Goal: Find specific page/section: Find specific page/section

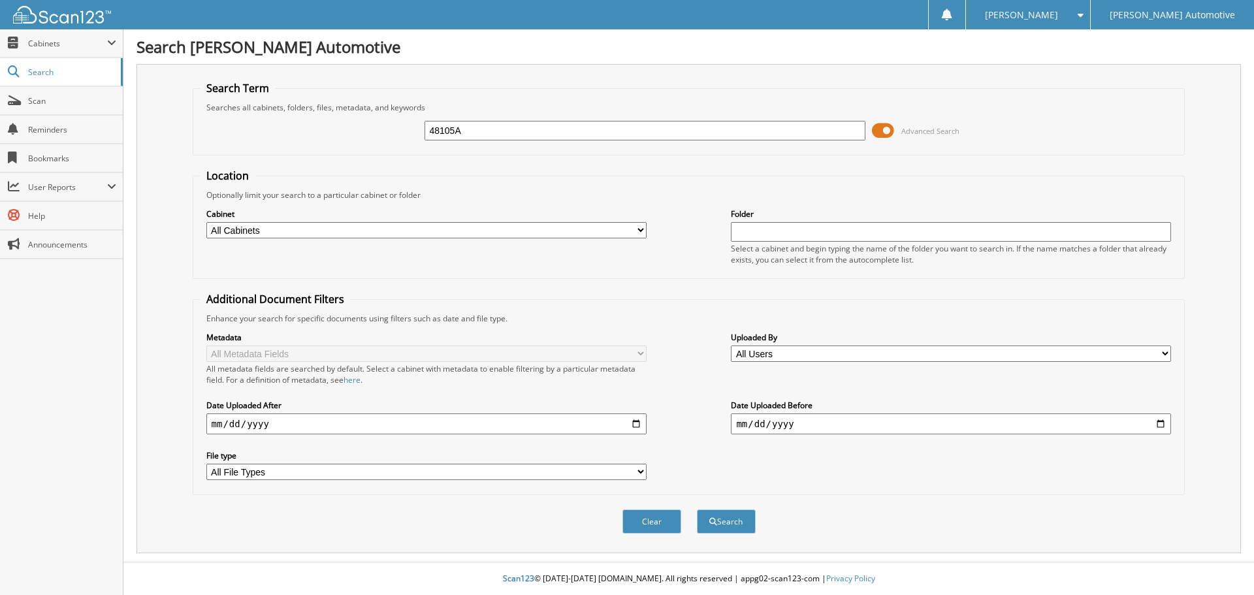
type input "48105A"
click at [697, 510] on button "Search" at bounding box center [726, 522] width 59 height 24
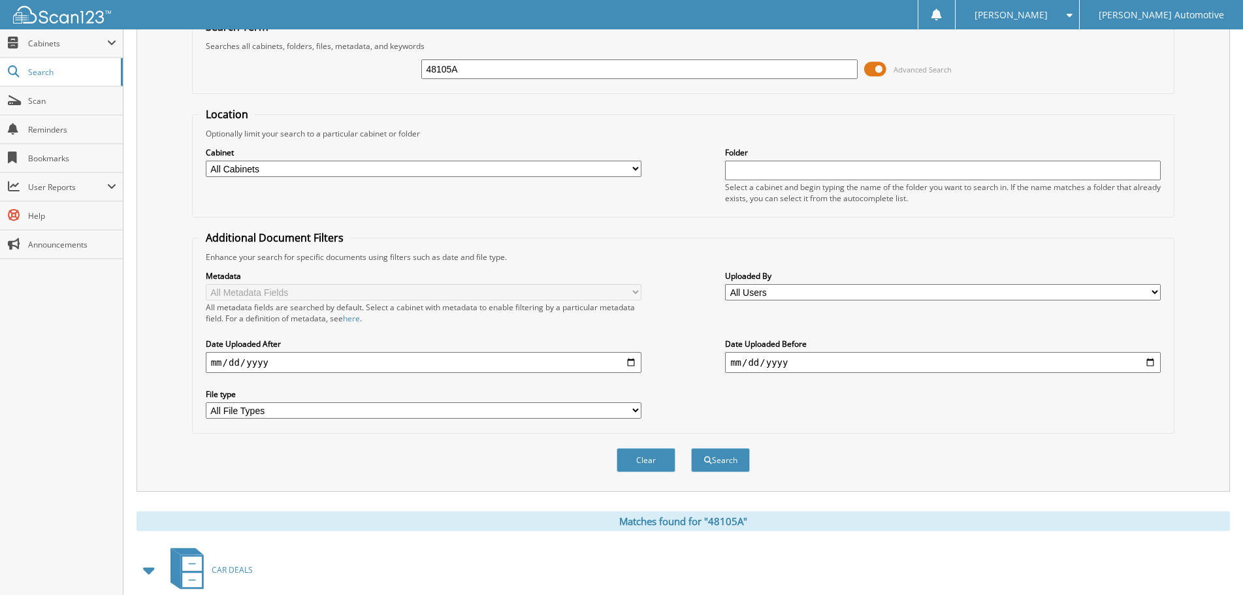
scroll to position [392, 0]
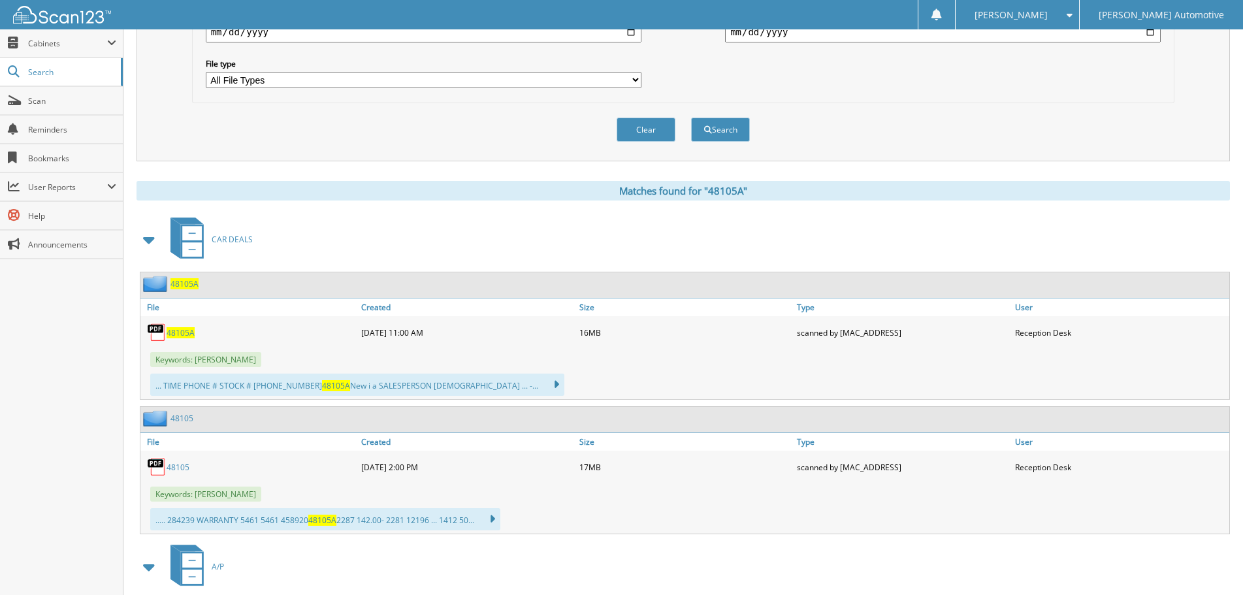
click at [183, 333] on span "48105A" at bounding box center [181, 332] width 28 height 11
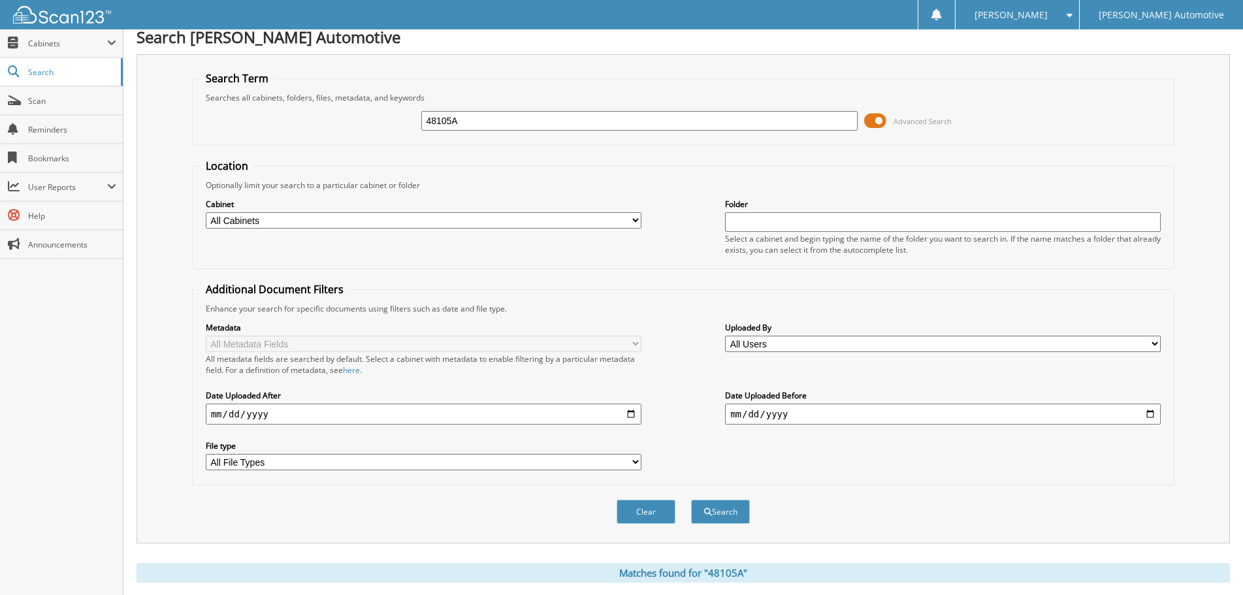
scroll to position [0, 0]
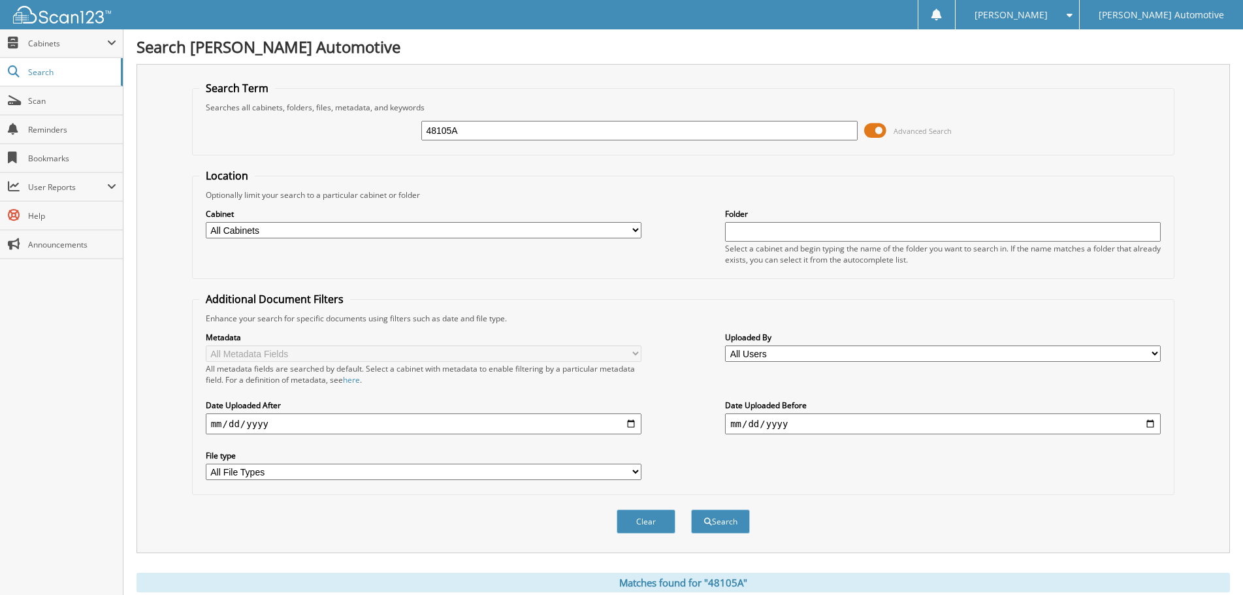
drag, startPoint x: 463, startPoint y: 129, endPoint x: 293, endPoint y: 135, distance: 170.0
click at [311, 133] on div "48105A Advanced Search" at bounding box center [683, 130] width 969 height 35
type input "903300"
click at [691, 510] on button "Search" at bounding box center [720, 522] width 59 height 24
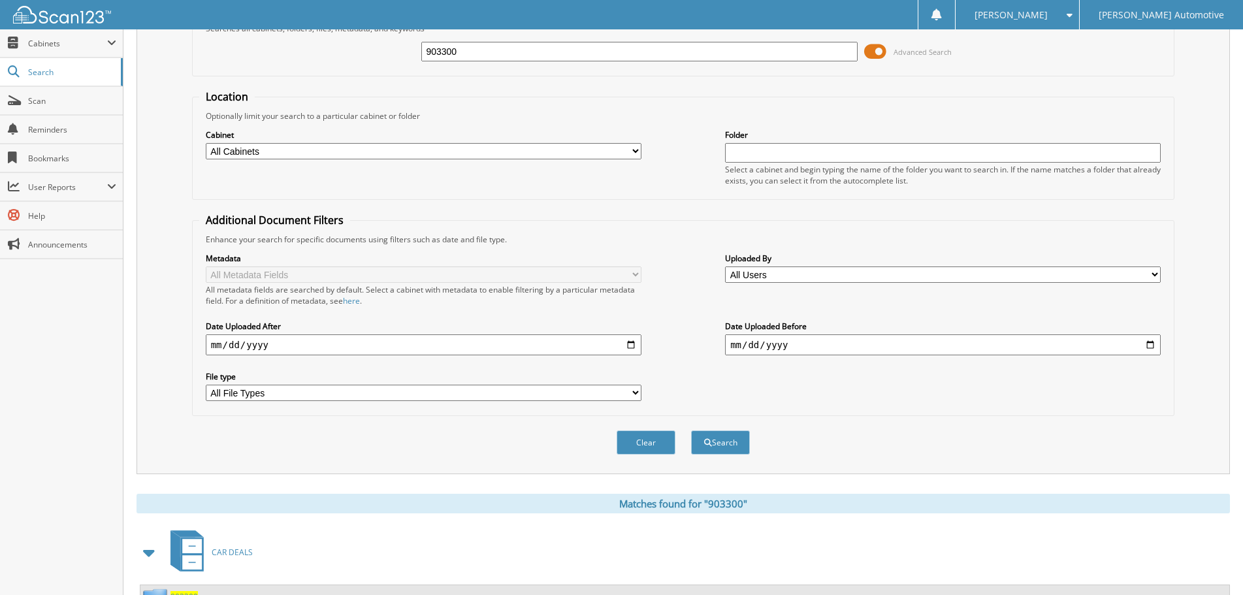
scroll to position [261, 0]
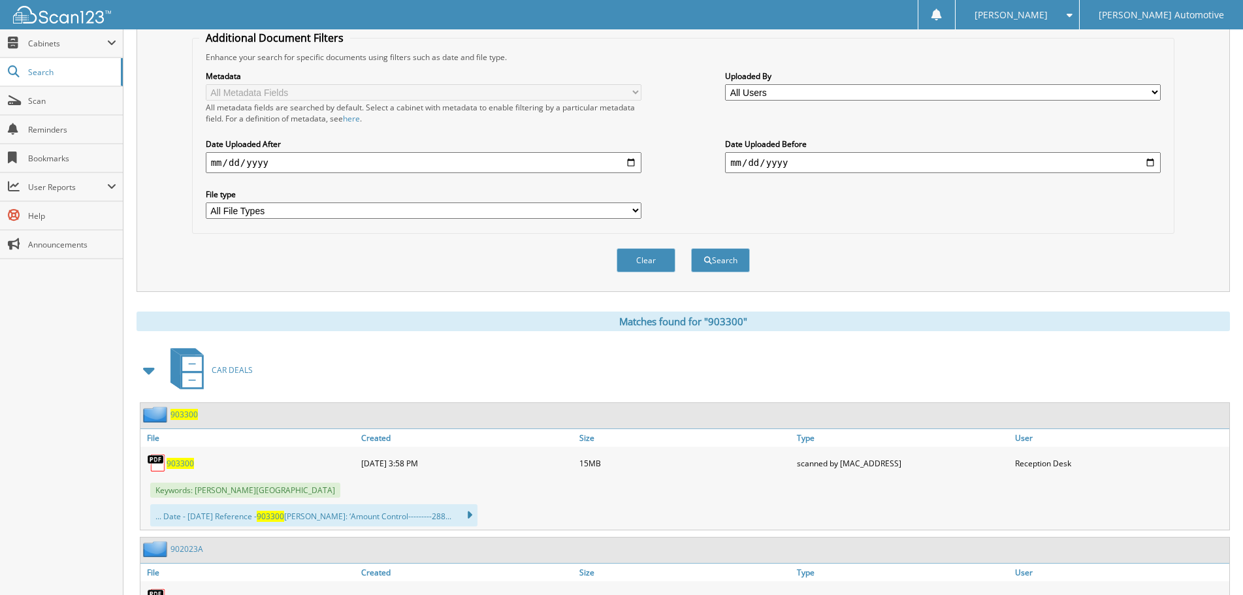
click at [181, 459] on span "903300" at bounding box center [180, 463] width 27 height 11
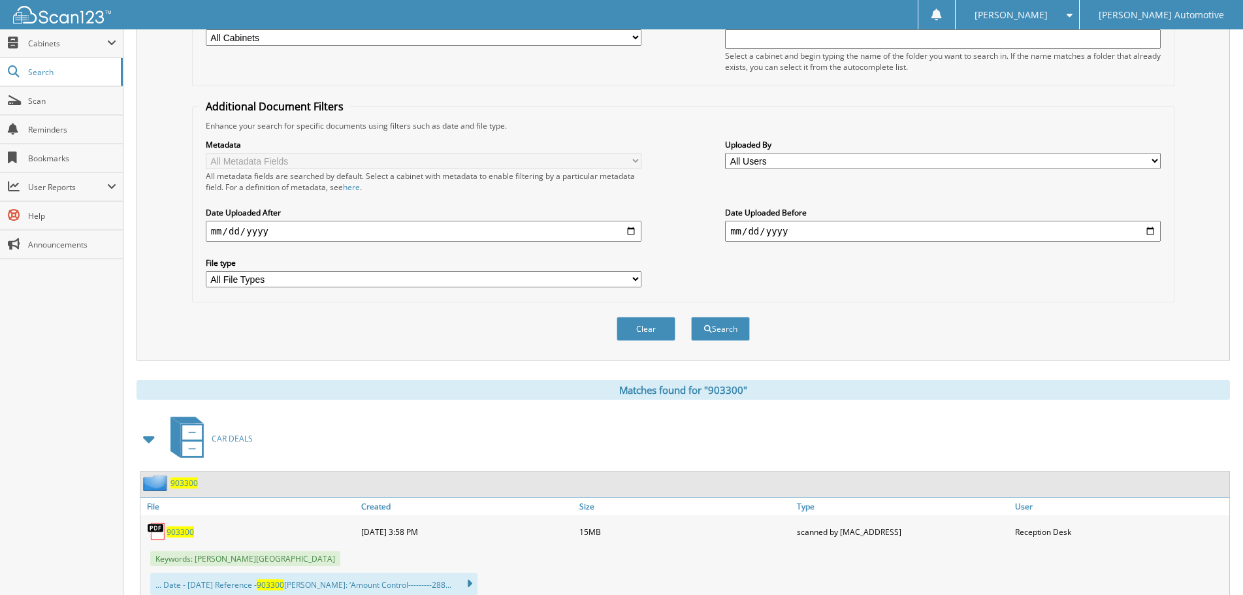
scroll to position [65, 0]
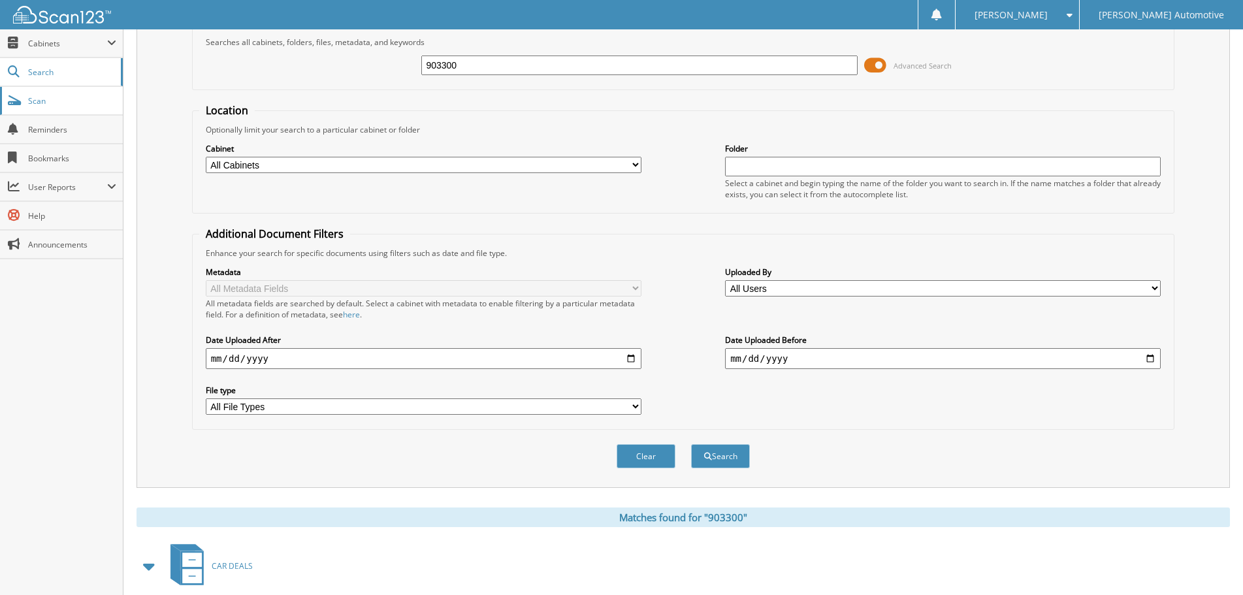
click at [37, 108] on link "Scan" at bounding box center [61, 101] width 123 height 28
